Goal: Task Accomplishment & Management: Manage account settings

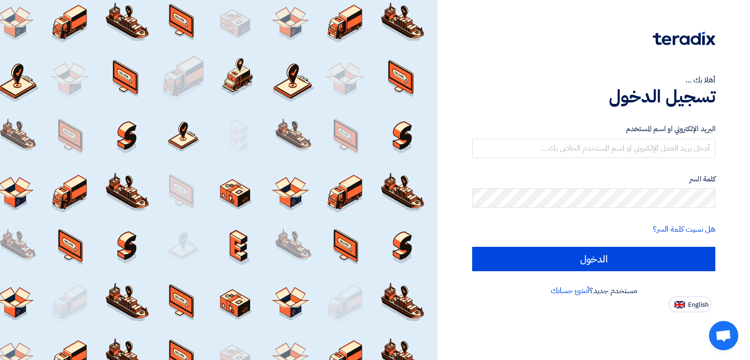
click at [628, 161] on form "البريد الإلكتروني او اسم المستخدم كلمة السر هل نسيت كلمة السر؟ الدخول" at bounding box center [593, 197] width 243 height 148
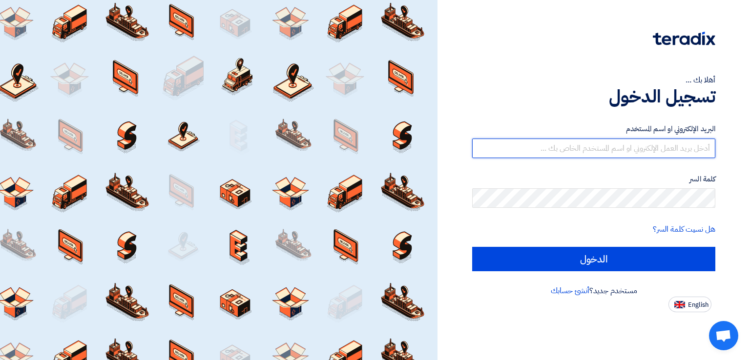
drag, startPoint x: 611, startPoint y: 152, endPoint x: 610, endPoint y: 157, distance: 5.0
click at [611, 152] on input "text" at bounding box center [593, 149] width 243 height 20
type input "[EMAIL_ADDRESS][DOMAIN_NAME]"
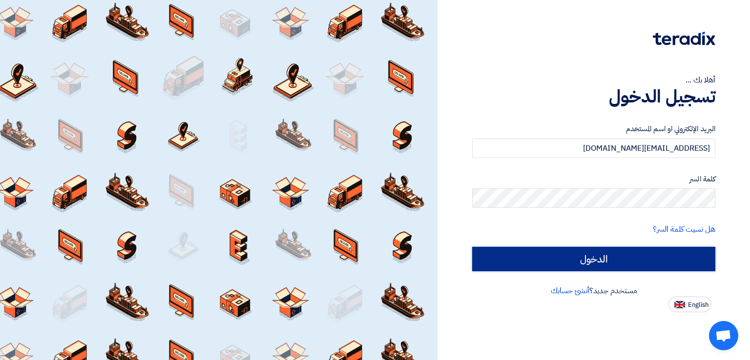
click at [576, 261] on input "الدخول" at bounding box center [593, 259] width 243 height 24
type input "Sign in"
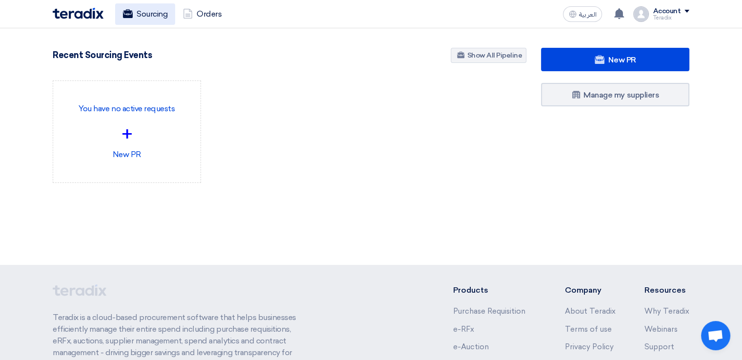
click at [158, 21] on link "Sourcing" at bounding box center [145, 13] width 60 height 21
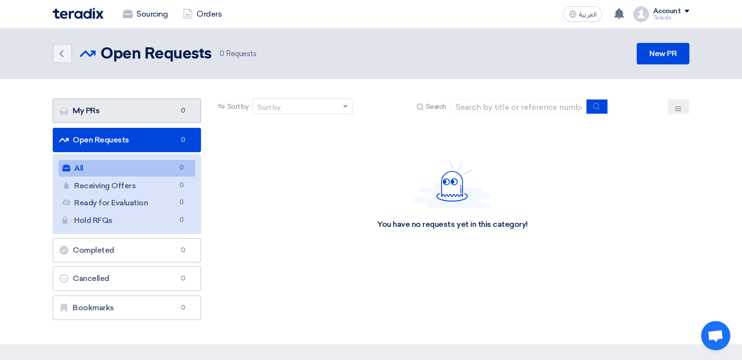
click at [128, 110] on link "My PRs My PRs 0" at bounding box center [127, 111] width 148 height 24
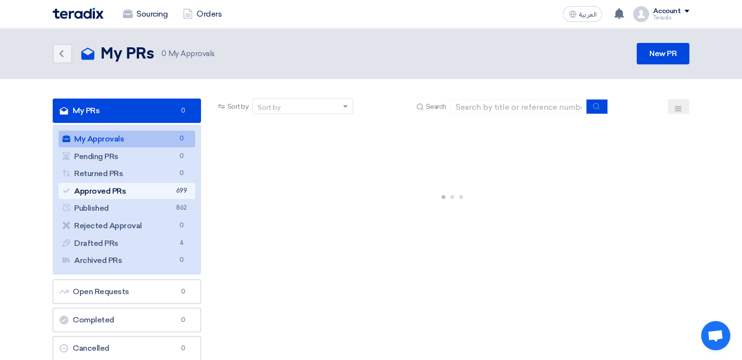
click at [177, 189] on span "699" at bounding box center [182, 191] width 12 height 10
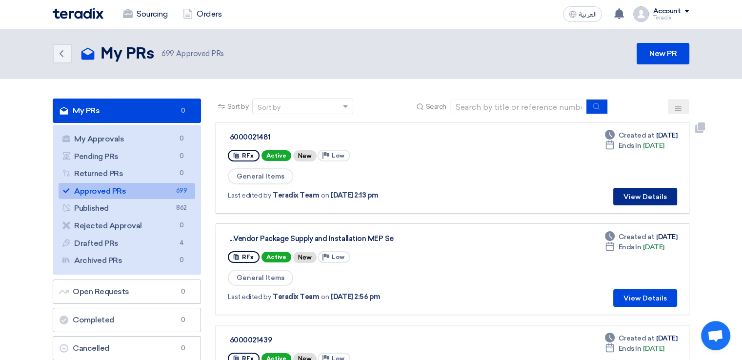
click at [648, 192] on button "View Details" at bounding box center [645, 197] width 64 height 18
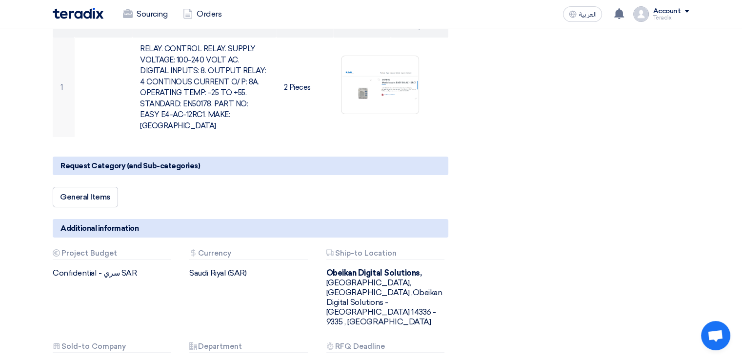
scroll to position [98, 0]
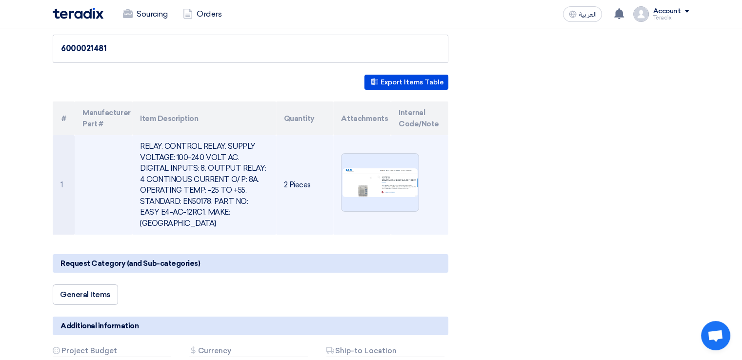
click at [380, 181] on img at bounding box center [380, 182] width 77 height 31
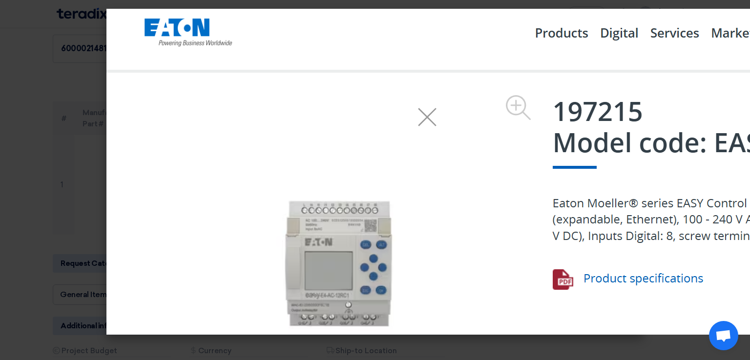
click at [76, 200] on modal-container at bounding box center [375, 180] width 750 height 360
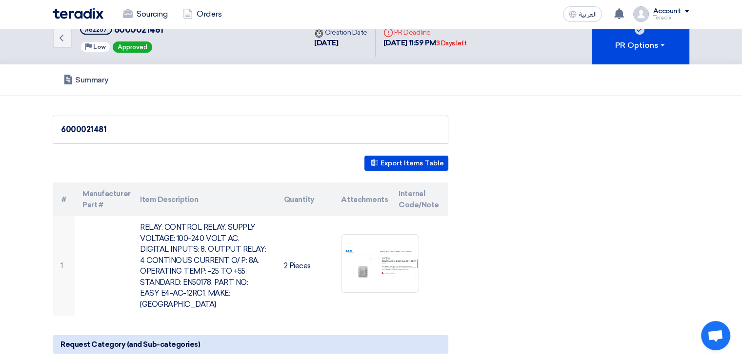
scroll to position [0, 0]
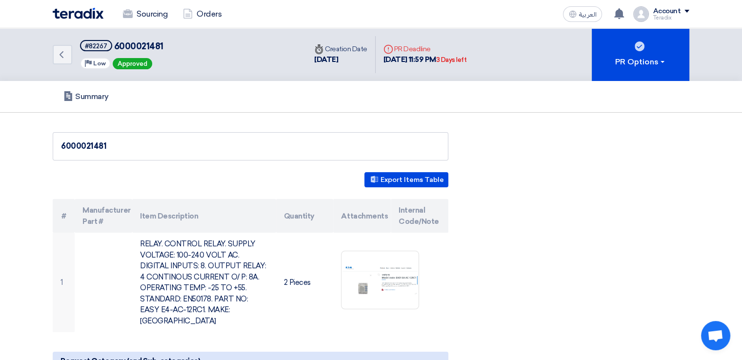
drag, startPoint x: 70, startPoint y: 70, endPoint x: 66, endPoint y: 65, distance: 6.0
click at [68, 68] on div "Back #82267 6000021481 Priority Low Approved" at bounding box center [180, 54] width 254 height 53
click at [62, 59] on icon "Back" at bounding box center [62, 55] width 12 height 12
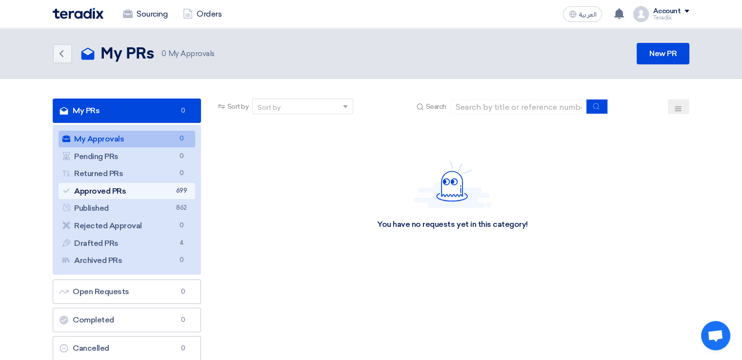
click at [154, 184] on link "Approved PRs Approved PRs 699" at bounding box center [127, 191] width 137 height 17
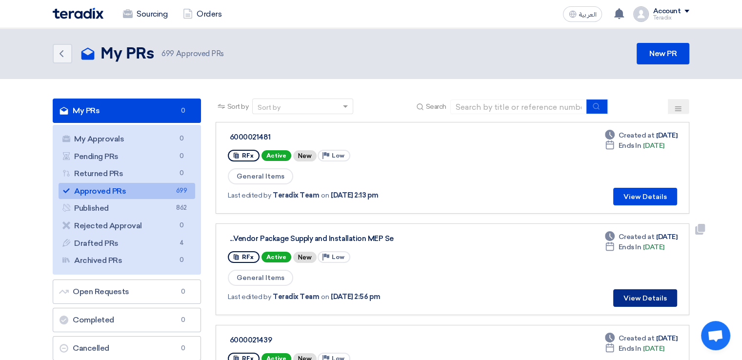
click at [646, 297] on button "View Details" at bounding box center [645, 298] width 64 height 18
